Goal: Check status: Check status

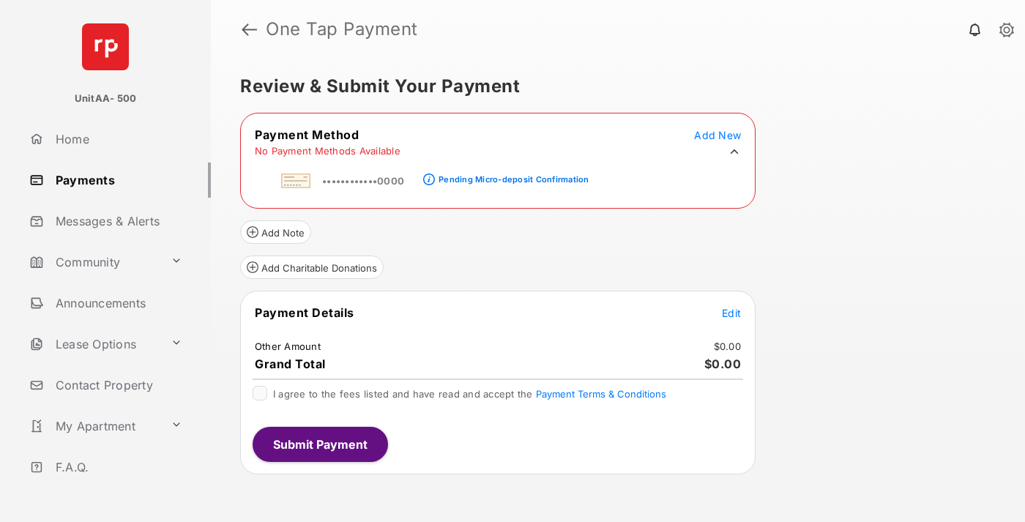
click at [511, 175] on div "Pending Micro-deposit Confirmation" at bounding box center [513, 179] width 150 height 10
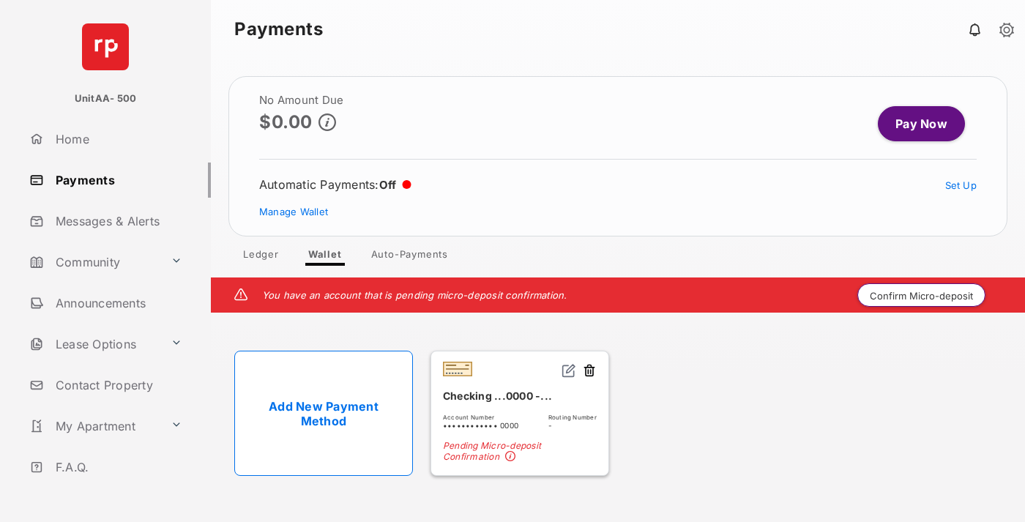
click at [922, 295] on button "Confirm Micro-deposit" at bounding box center [921, 294] width 128 height 23
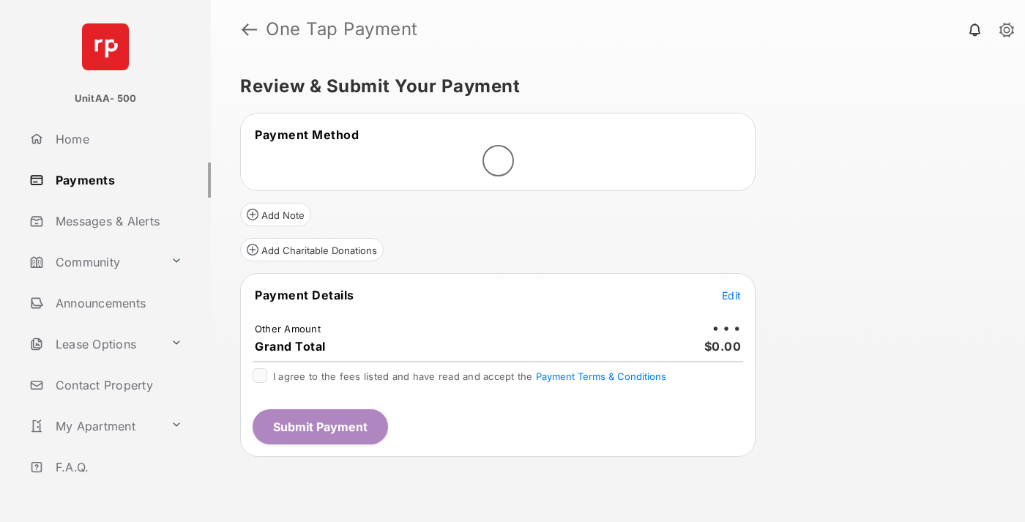
click at [731, 289] on span "Edit" at bounding box center [731, 295] width 19 height 12
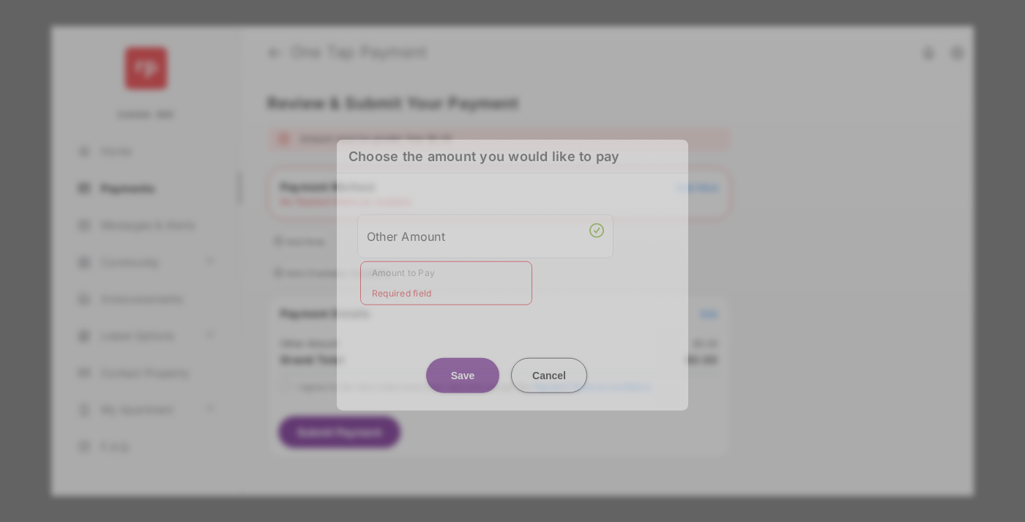
click at [485, 242] on div "Other Amount" at bounding box center [485, 235] width 237 height 25
type input "****"
click at [463, 362] on button "Save" at bounding box center [462, 374] width 73 height 35
